Goal: Navigation & Orientation: Find specific page/section

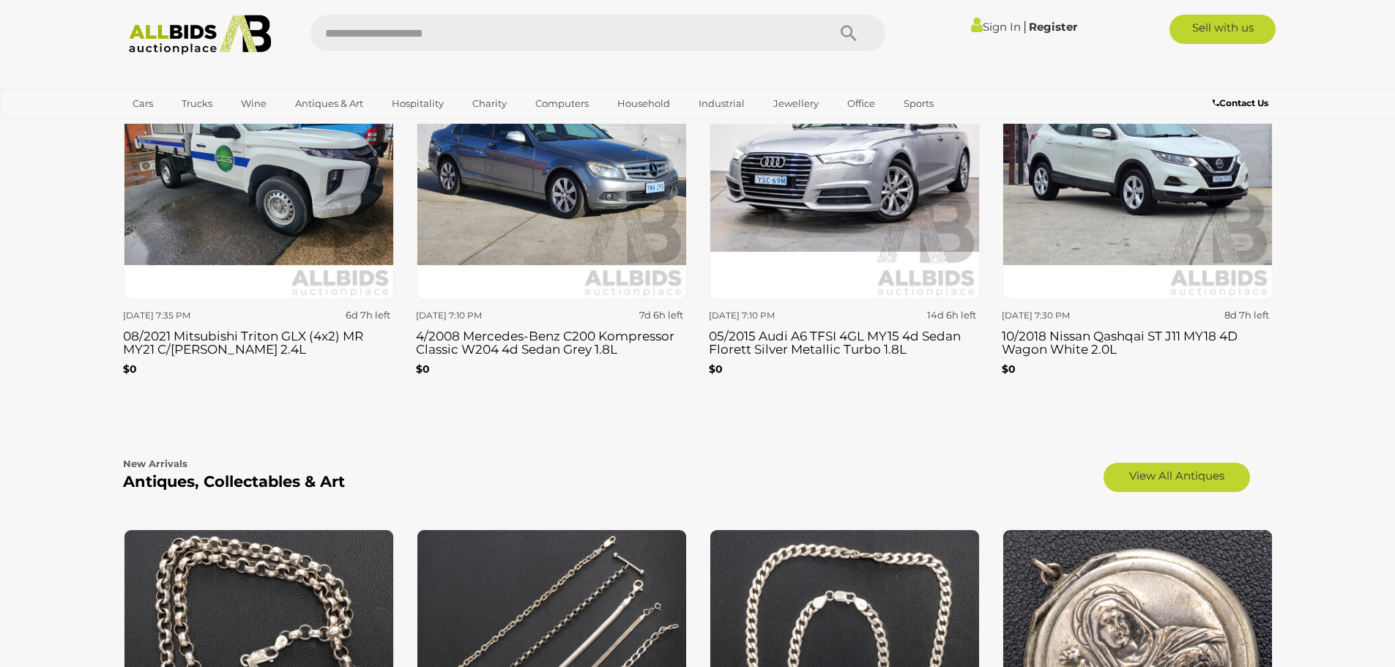
scroll to position [1970, 0]
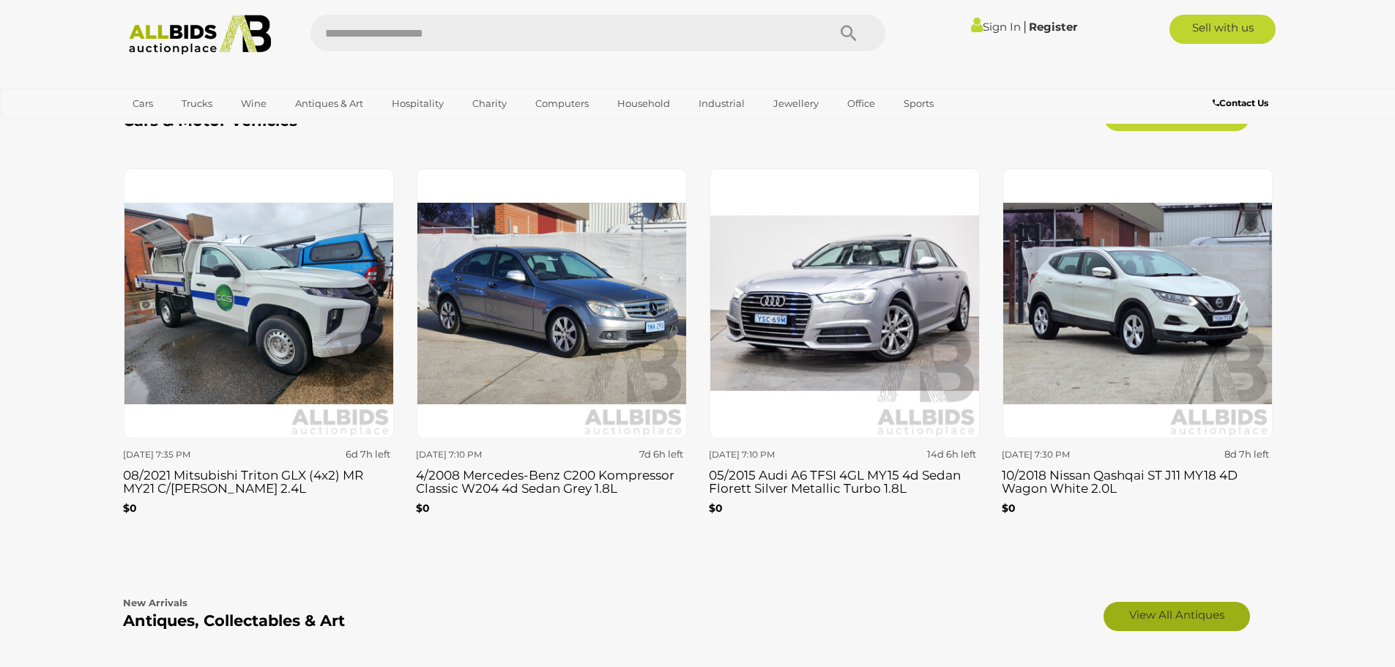
click at [1203, 602] on link "View All Antiques" at bounding box center [1176, 616] width 146 height 29
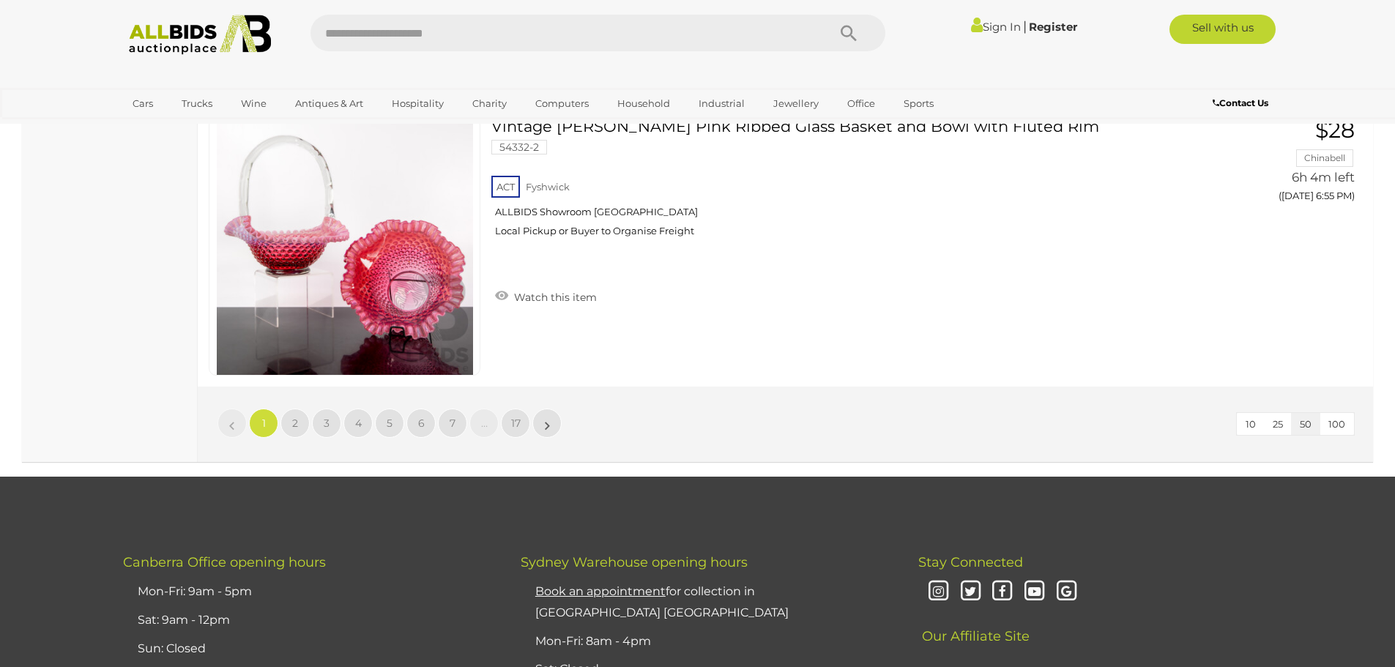
scroll to position [14205, 0]
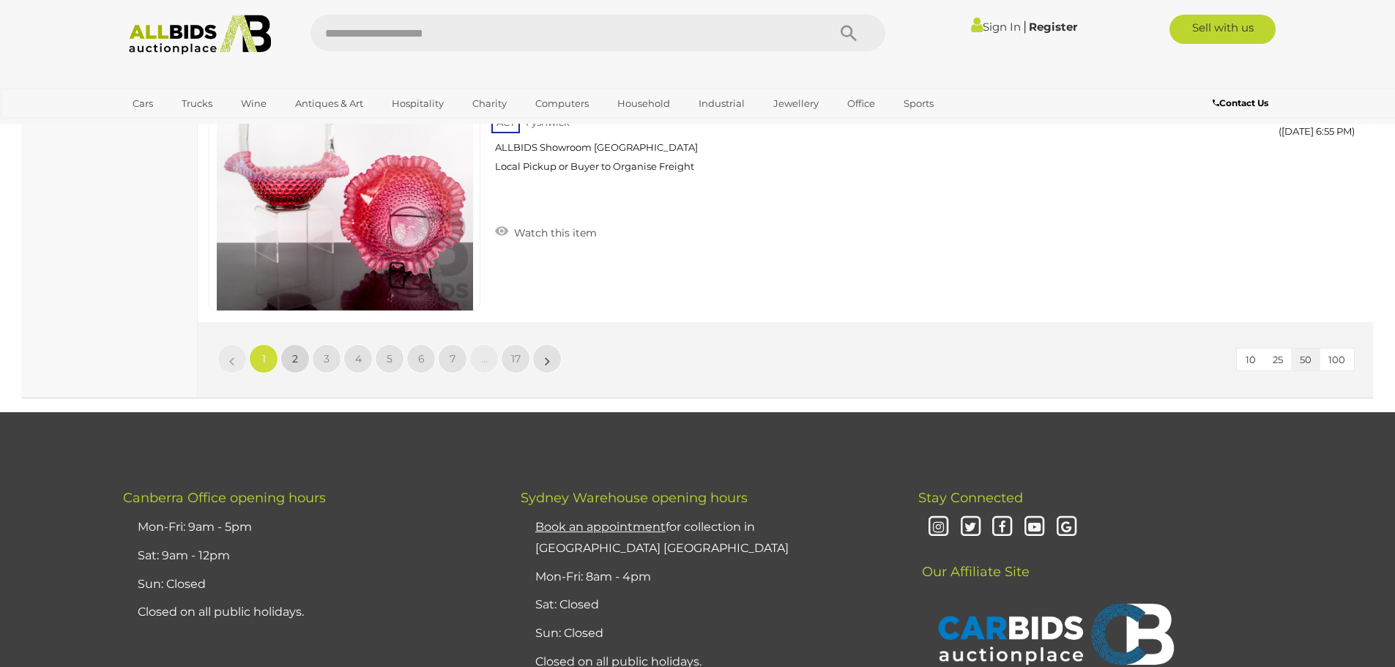
click at [292, 354] on span "2" at bounding box center [295, 358] width 6 height 13
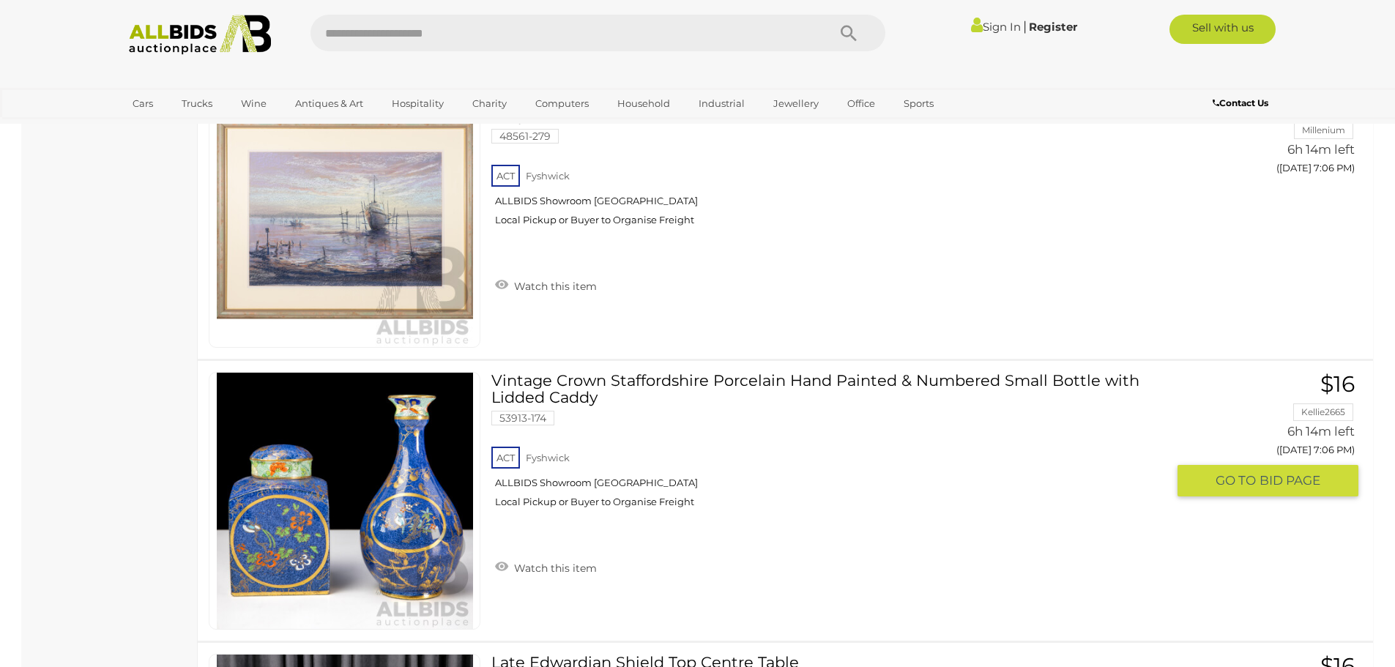
scroll to position [10244, 0]
